Goal: Transaction & Acquisition: Purchase product/service

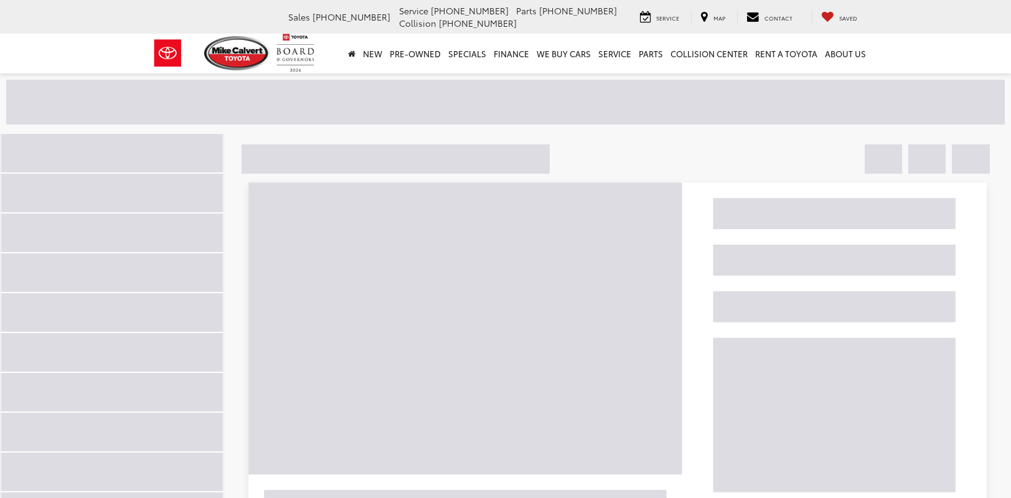
click at [622, 406] on img at bounding box center [618, 434] width 752 height 510
